Goal: Information Seeking & Learning: Learn about a topic

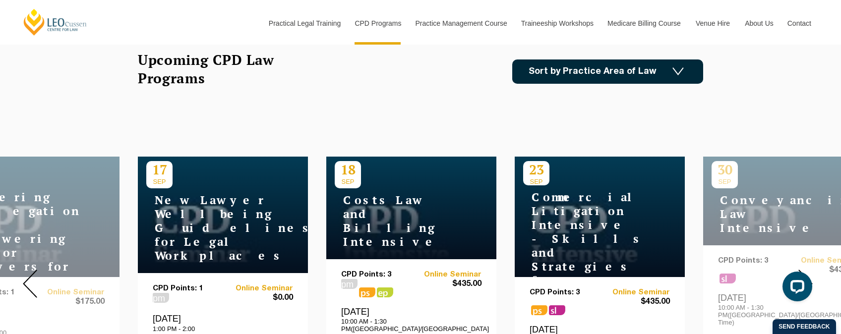
scroll to position [298, 0]
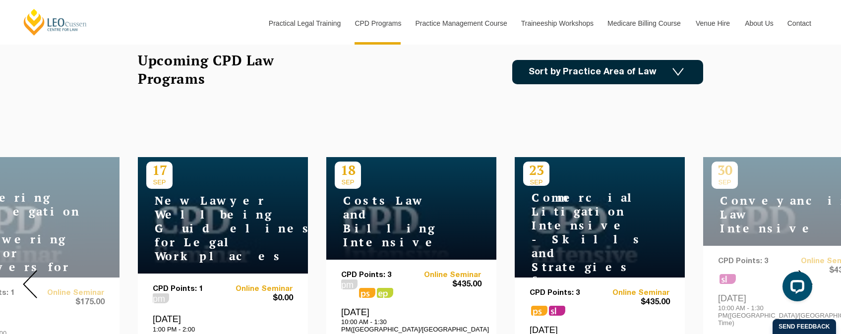
click at [577, 69] on link "Sort by Practice Area of Law" at bounding box center [607, 72] width 191 height 24
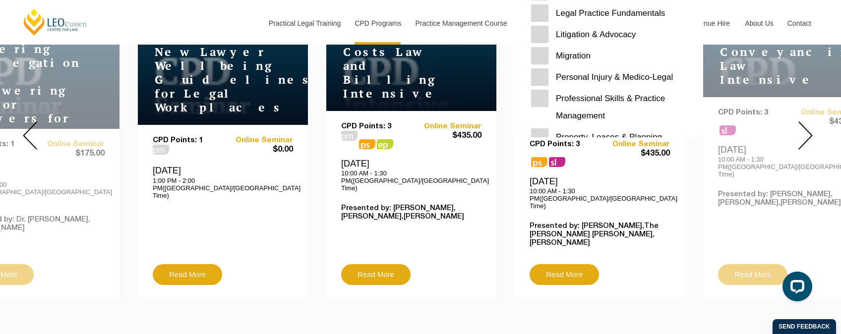
scroll to position [214, 0]
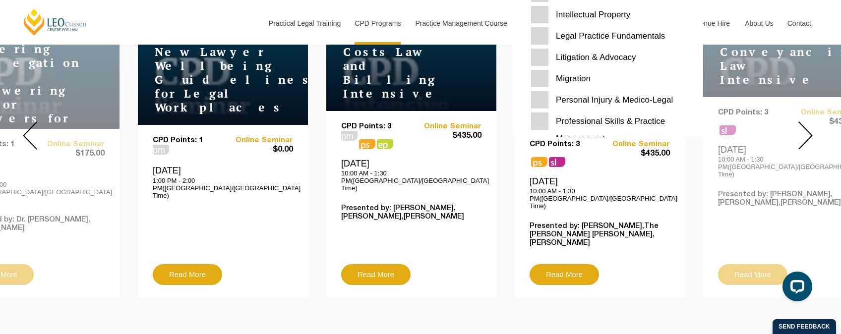
click at [603, 95] on Medico-Legal "Personal Injury & Medico-Legal" at bounding box center [607, 99] width 153 height 17
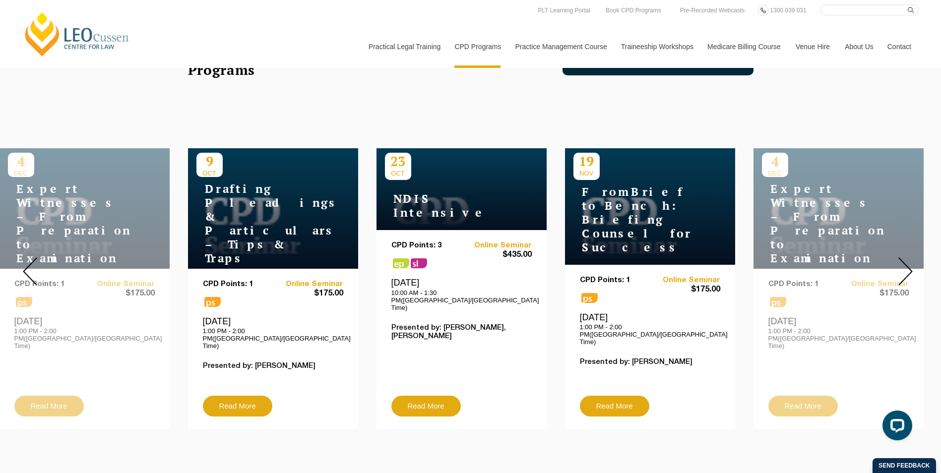
scroll to position [289, 0]
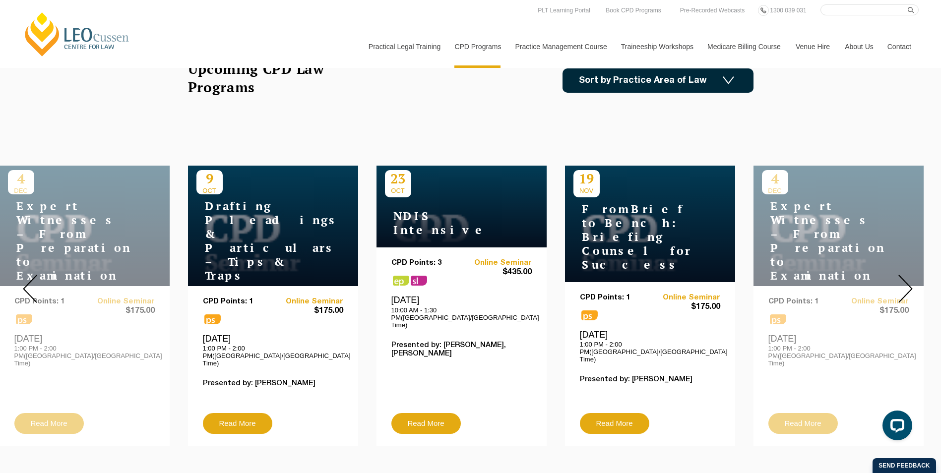
click at [840, 276] on img at bounding box center [905, 289] width 14 height 28
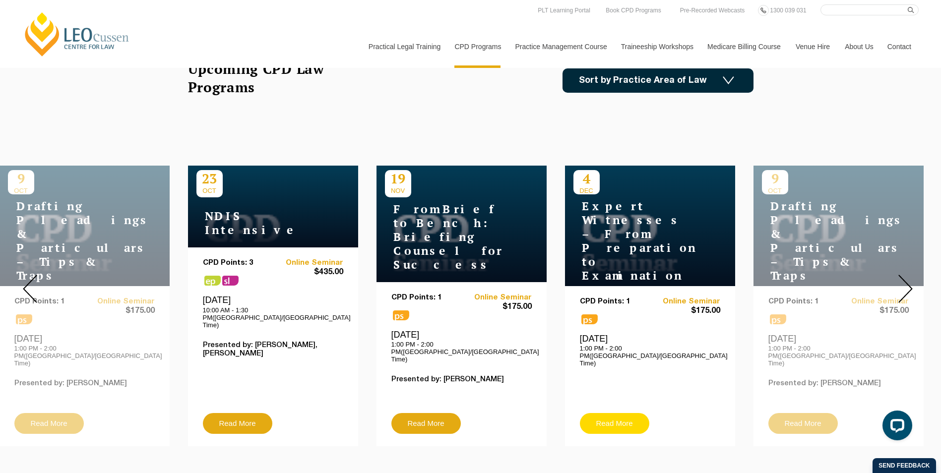
click at [615, 334] on link "Read More" at bounding box center [614, 423] width 69 height 21
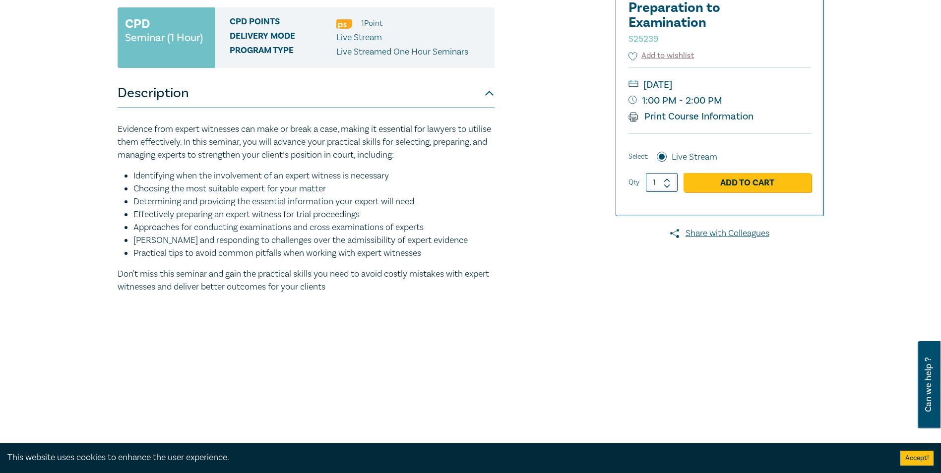
scroll to position [198, 0]
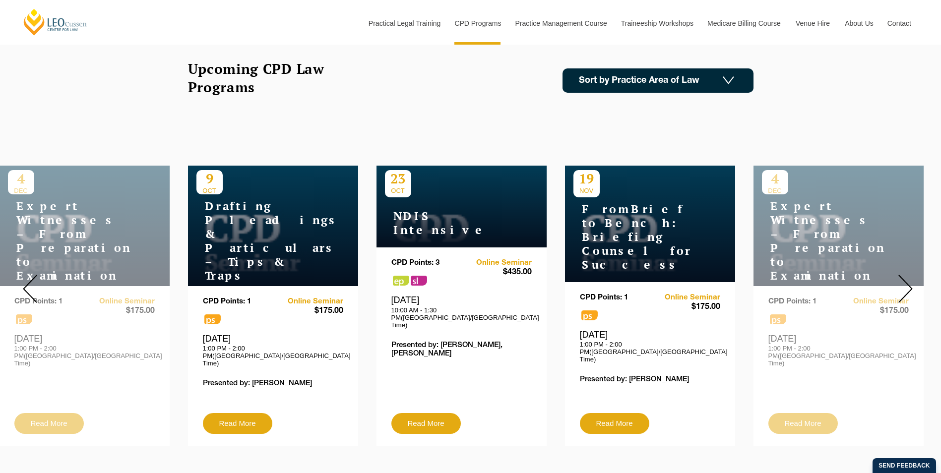
click at [902, 282] on img at bounding box center [905, 289] width 14 height 28
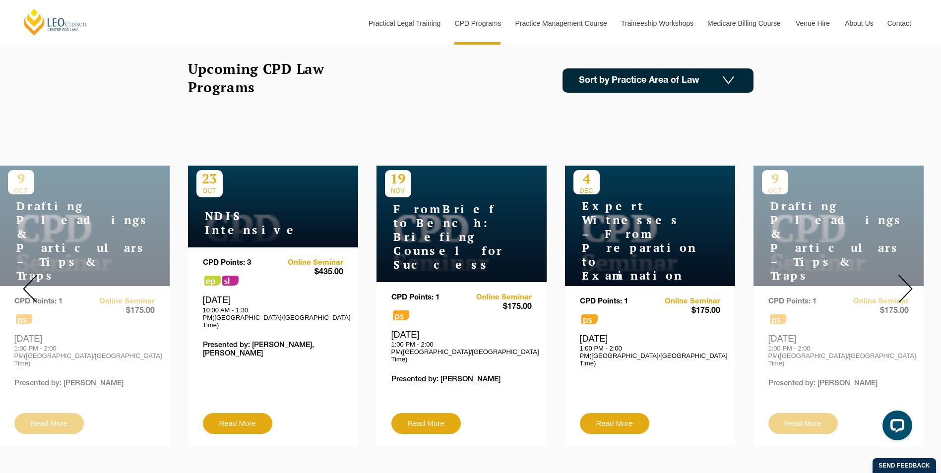
click at [902, 282] on img at bounding box center [905, 289] width 14 height 28
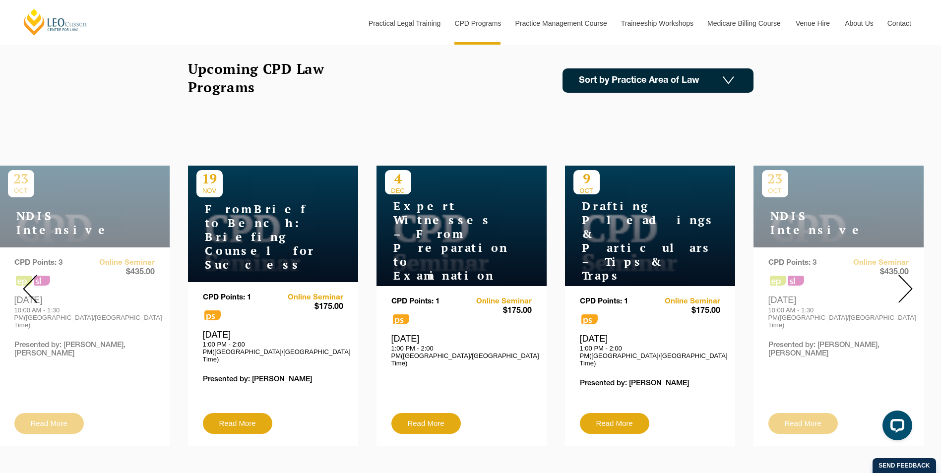
click at [902, 282] on img at bounding box center [905, 289] width 14 height 28
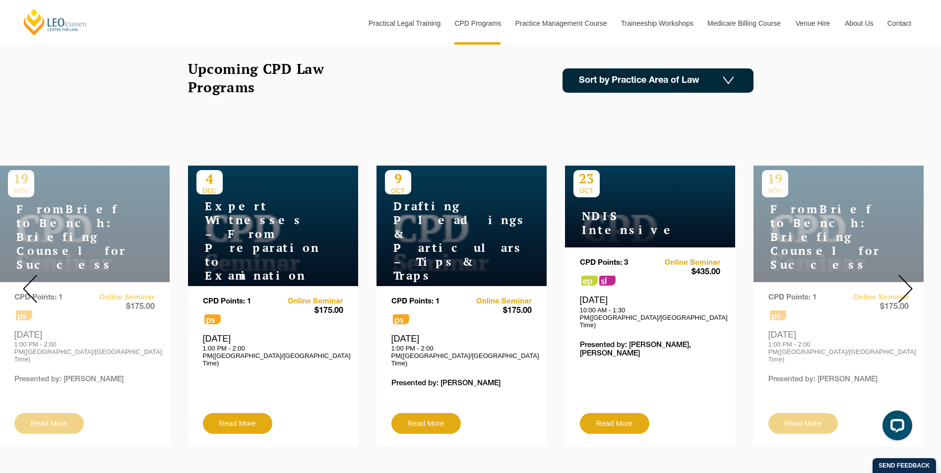
click at [902, 282] on img at bounding box center [905, 289] width 14 height 28
click at [911, 281] on img at bounding box center [905, 289] width 14 height 28
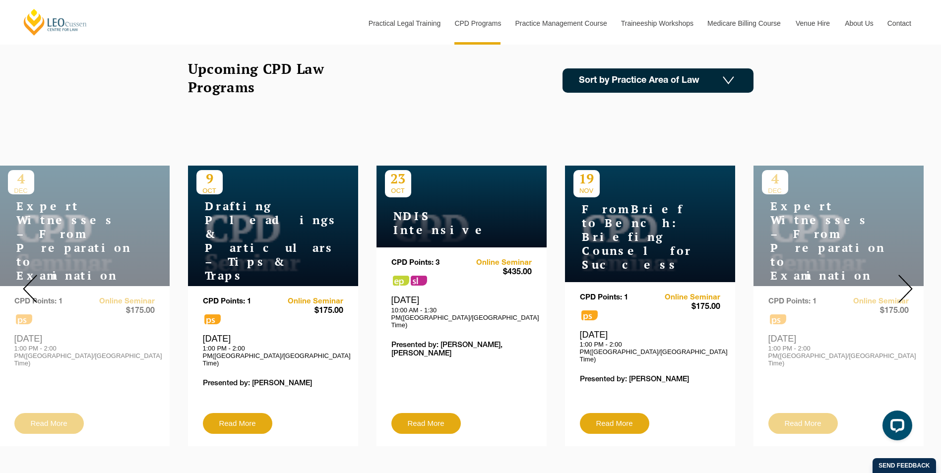
click at [911, 281] on img at bounding box center [905, 289] width 14 height 28
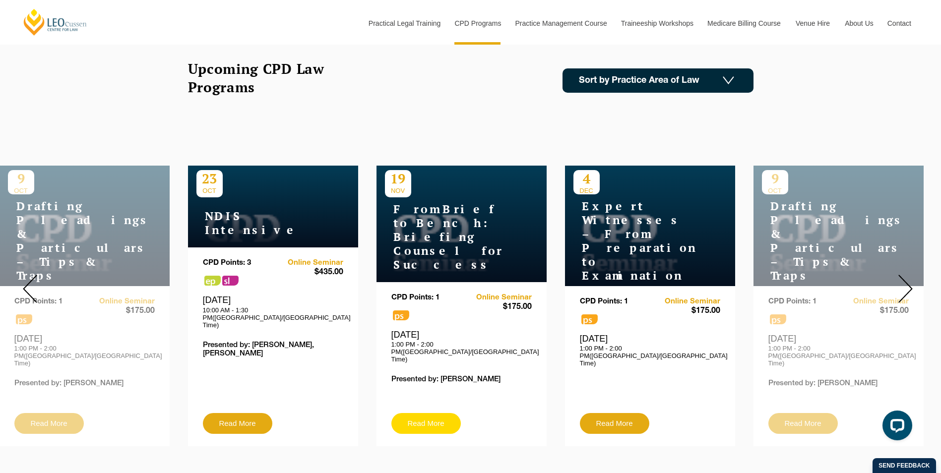
click at [435, 413] on link "Read More" at bounding box center [425, 423] width 69 height 21
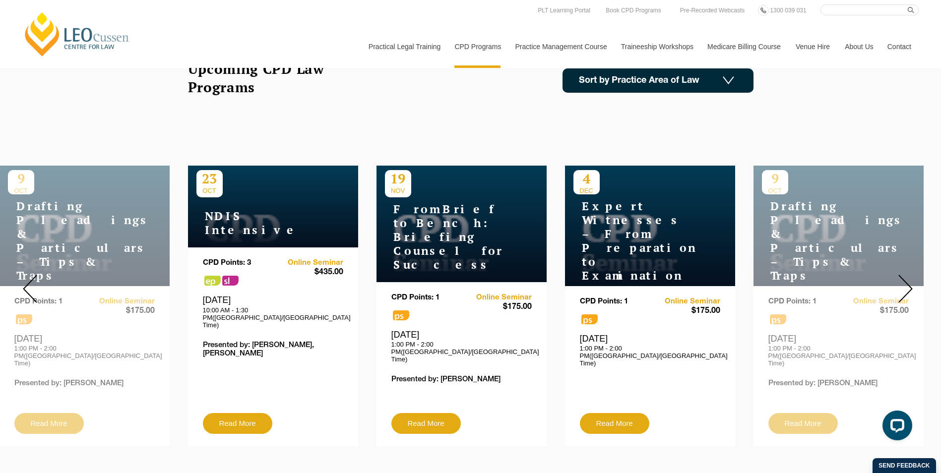
click at [907, 275] on img at bounding box center [905, 289] width 14 height 28
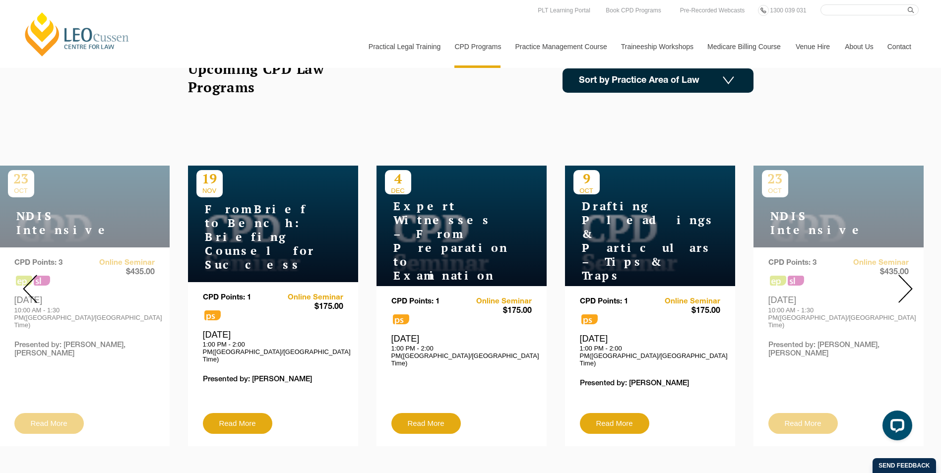
click at [907, 275] on img at bounding box center [905, 289] width 14 height 28
click at [905, 278] on img at bounding box center [905, 289] width 14 height 28
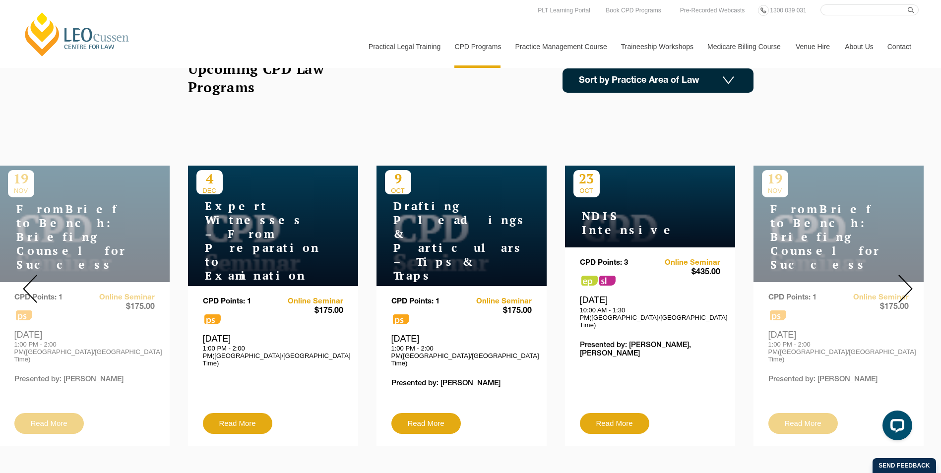
click at [905, 278] on img at bounding box center [905, 289] width 14 height 28
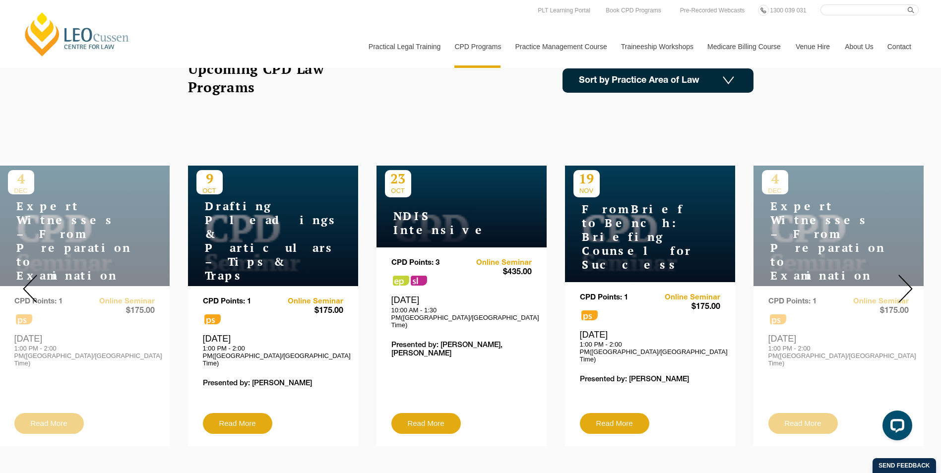
click at [905, 278] on img at bounding box center [905, 289] width 14 height 28
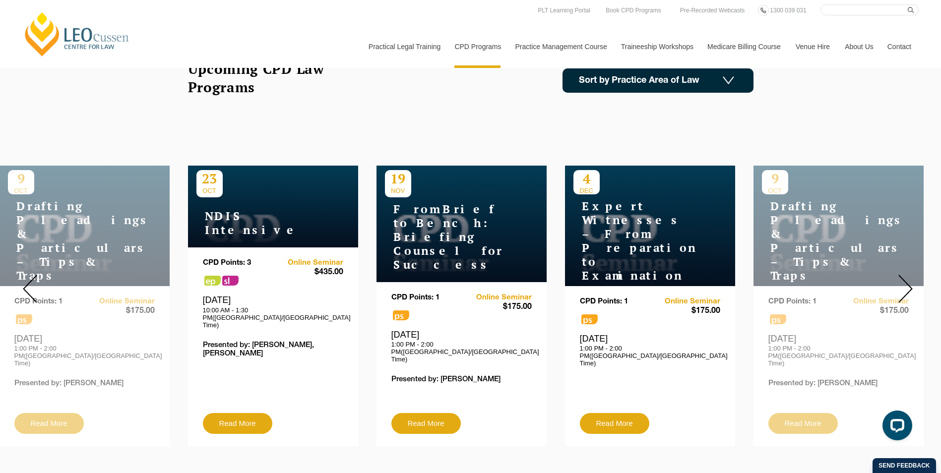
click at [905, 278] on img at bounding box center [905, 289] width 14 height 28
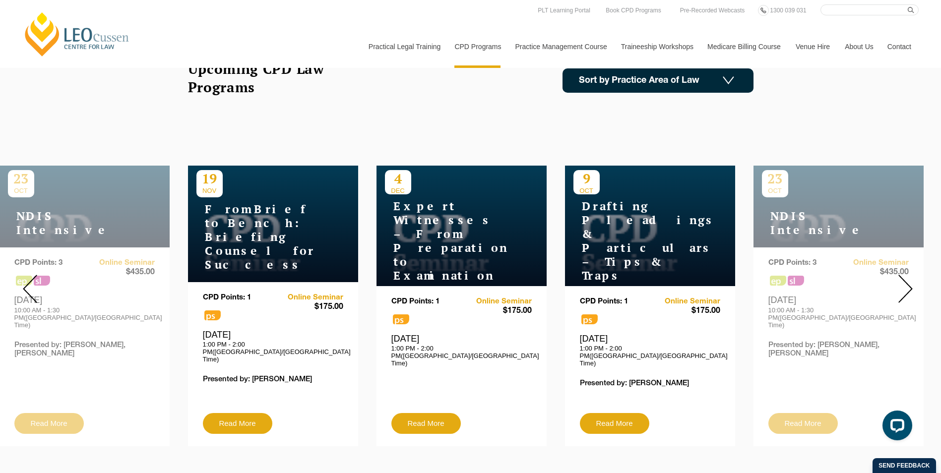
click at [905, 278] on img at bounding box center [905, 289] width 14 height 28
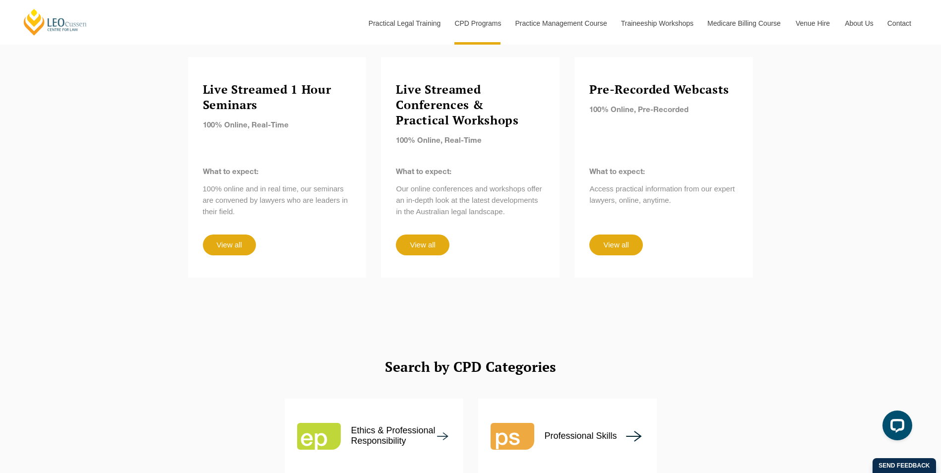
scroll to position [884, 0]
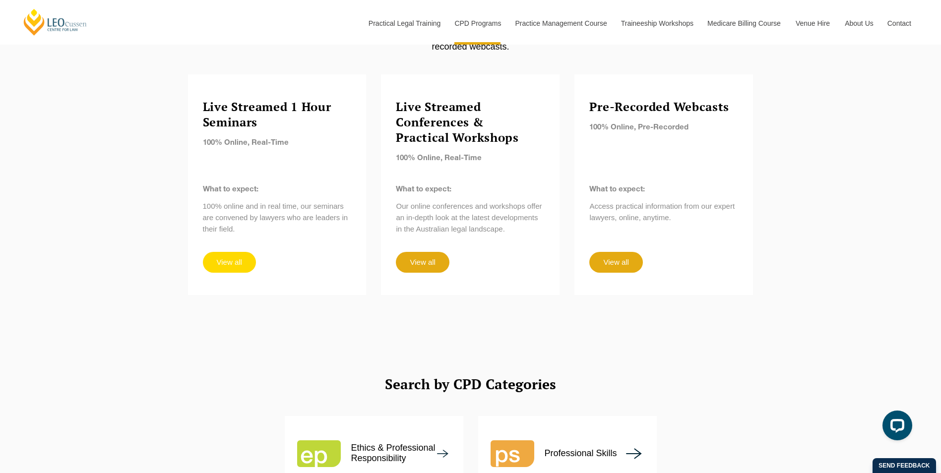
click at [241, 252] on link "View all" at bounding box center [229, 262] width 53 height 21
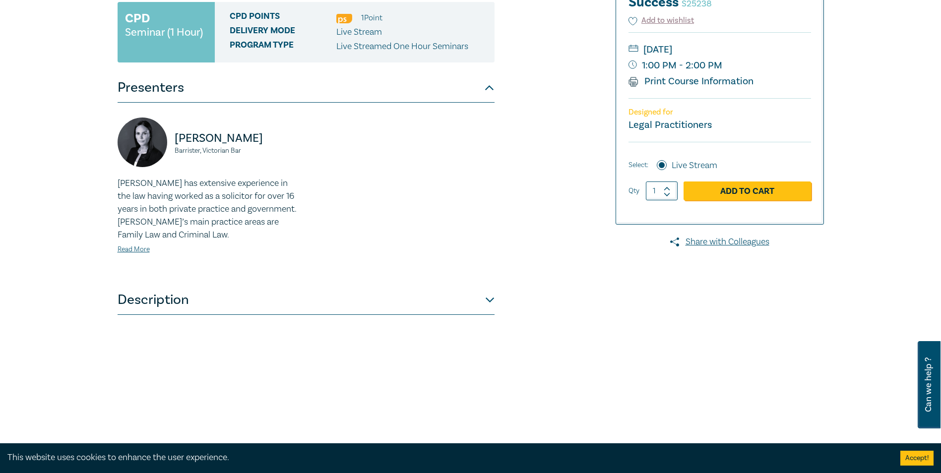
scroll to position [198, 0]
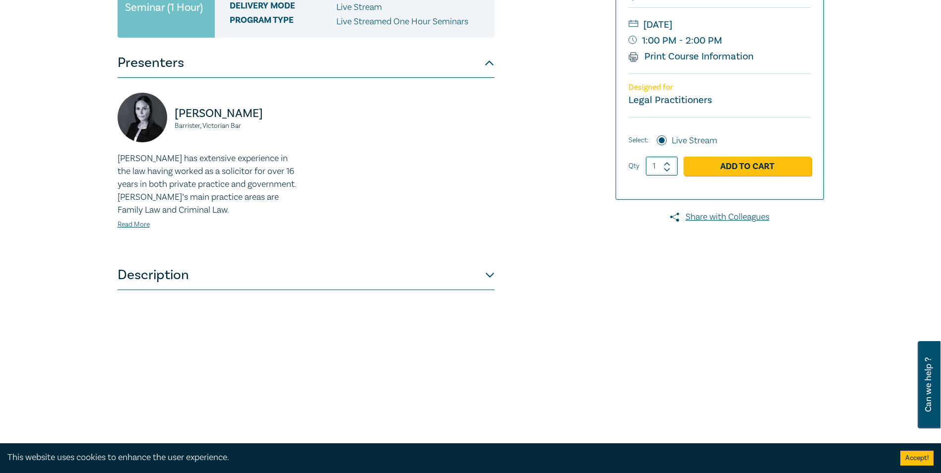
click at [490, 284] on button "Description" at bounding box center [306, 275] width 377 height 30
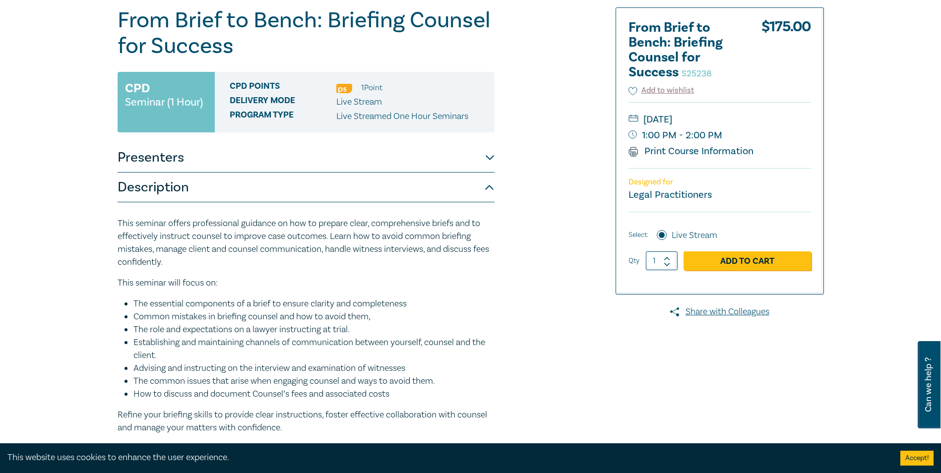
scroll to position [50, 0]
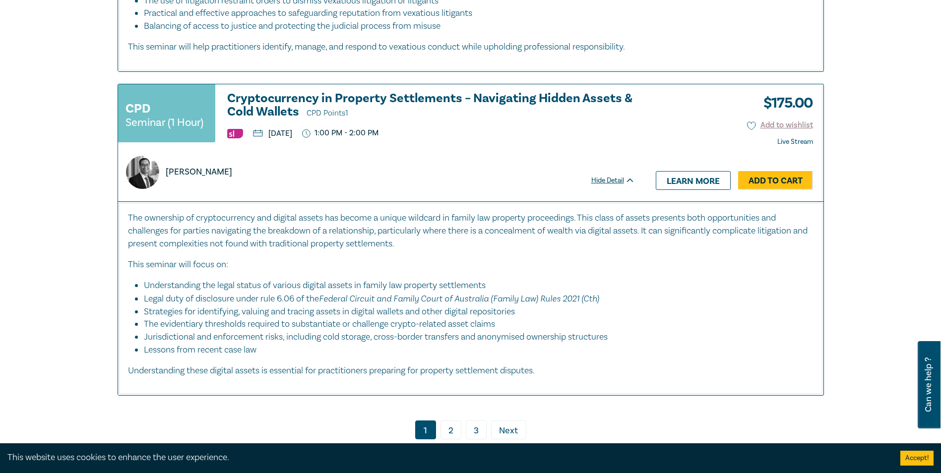
scroll to position [4810, 0]
